Goal: Task Accomplishment & Management: Complete application form

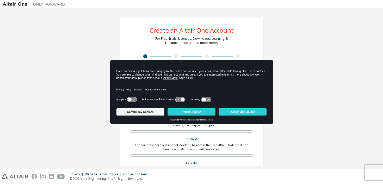
click at [134, 100] on icon at bounding box center [132, 99] width 10 height 5
click at [136, 112] on button "Confirm my Choices" at bounding box center [141, 111] width 48 height 7
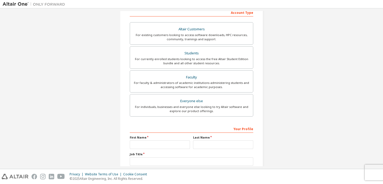
scroll to position [121, 0]
